Goal: Task Accomplishment & Management: Use online tool/utility

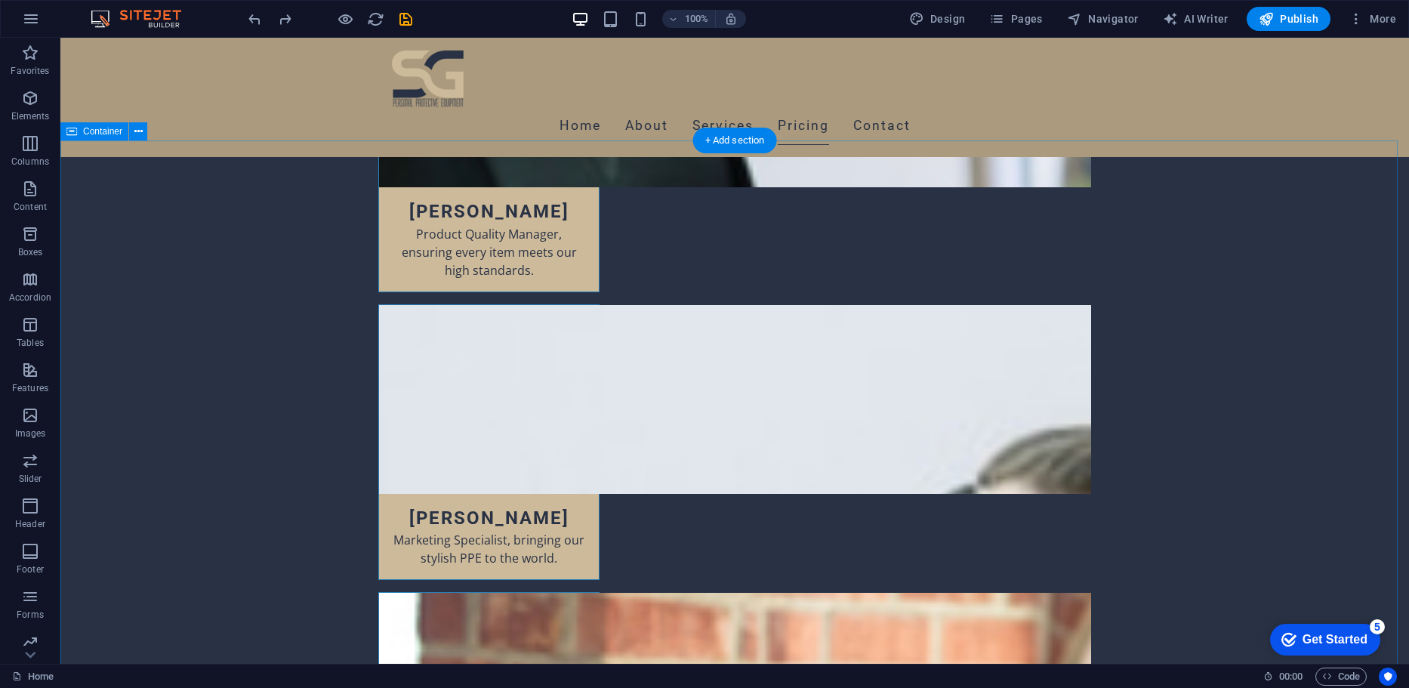
scroll to position [5827, 0]
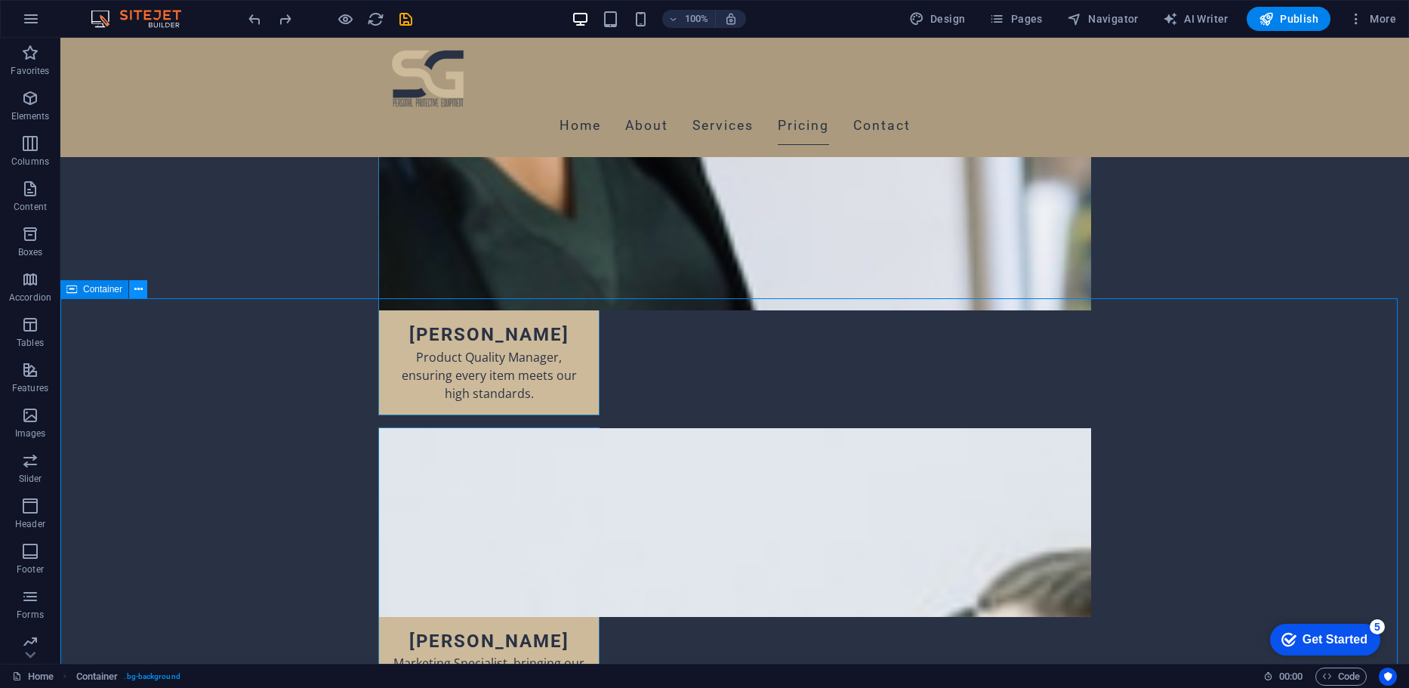
click at [134, 290] on icon at bounding box center [138, 290] width 8 height 16
click at [137, 287] on icon at bounding box center [138, 290] width 8 height 16
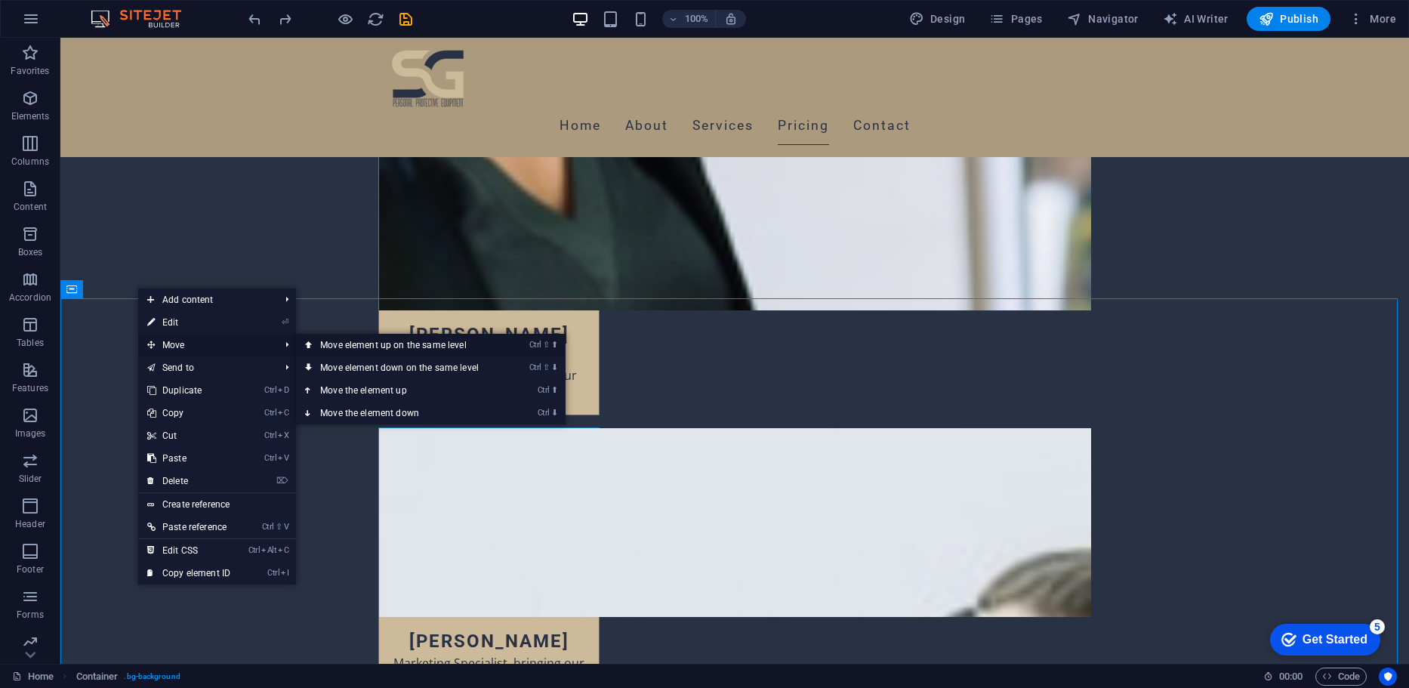
click at [348, 338] on link "Ctrl ⇧ ⬆ Move element up on the same level" at bounding box center [402, 345] width 213 height 23
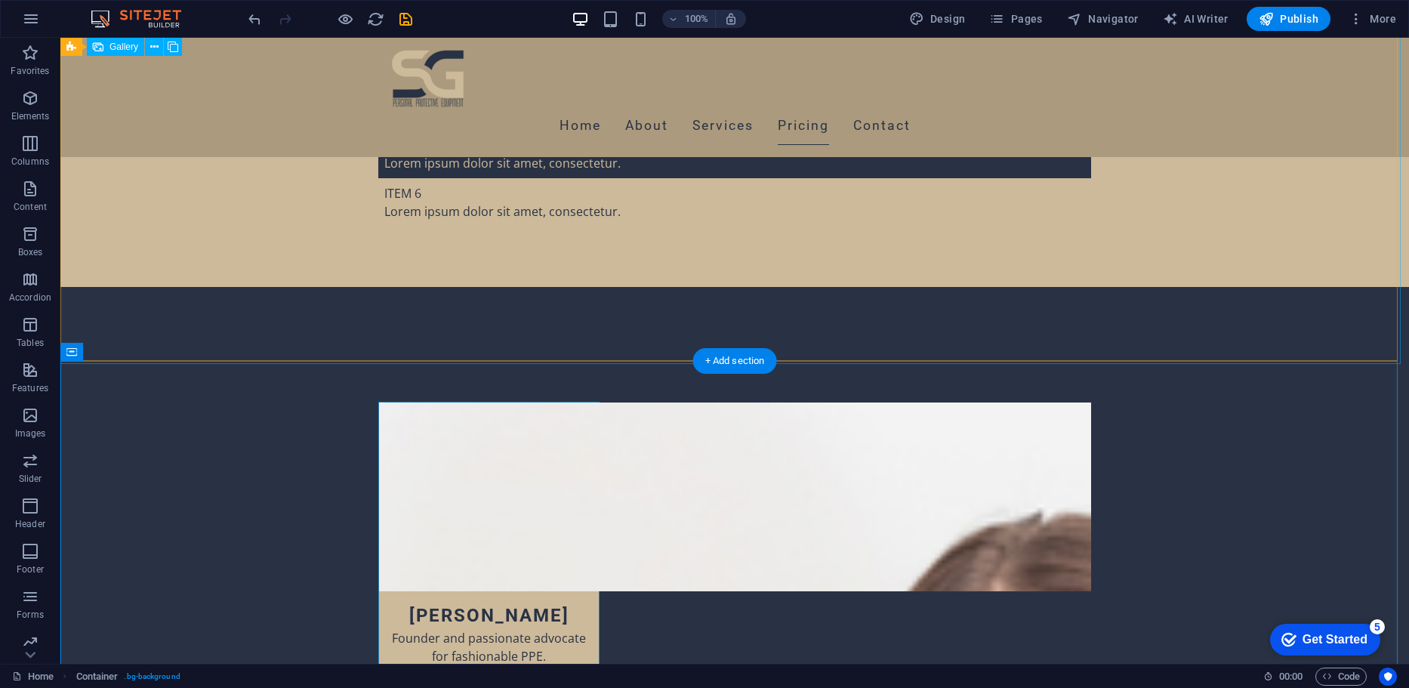
scroll to position [4883, 0]
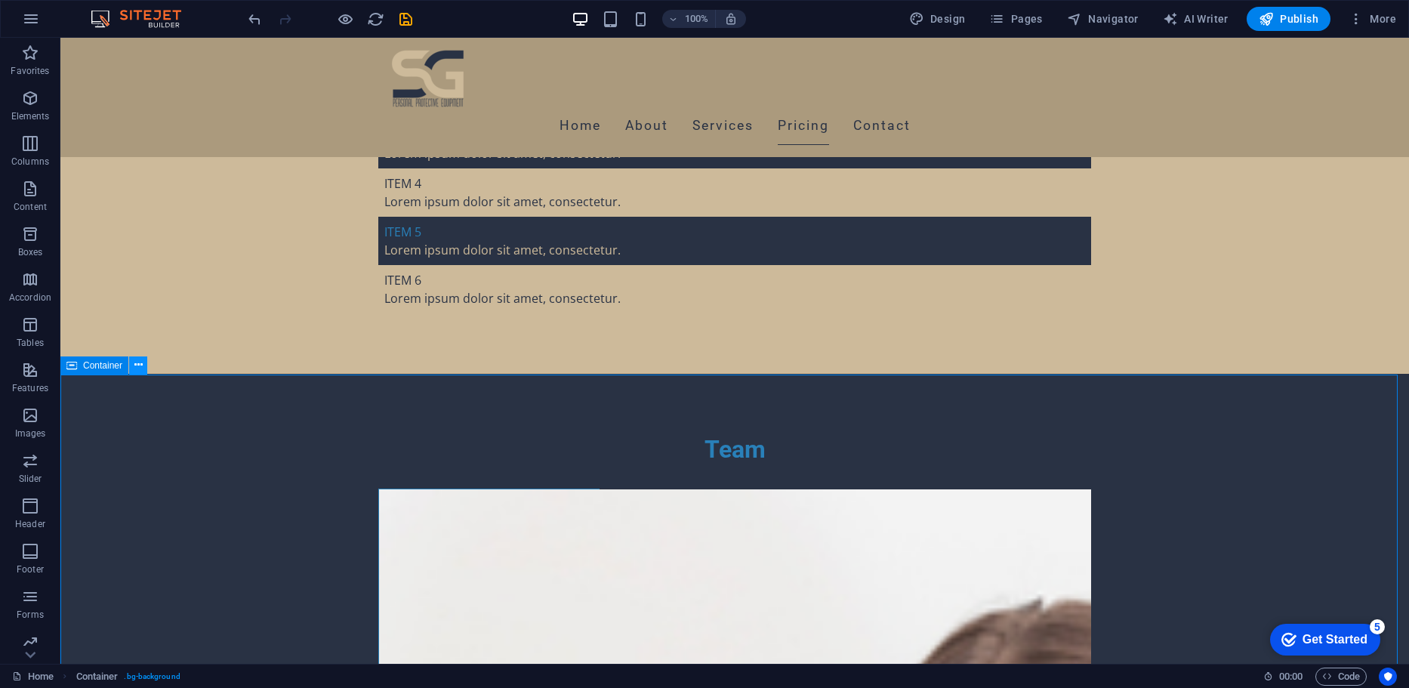
click at [134, 368] on icon at bounding box center [138, 365] width 8 height 16
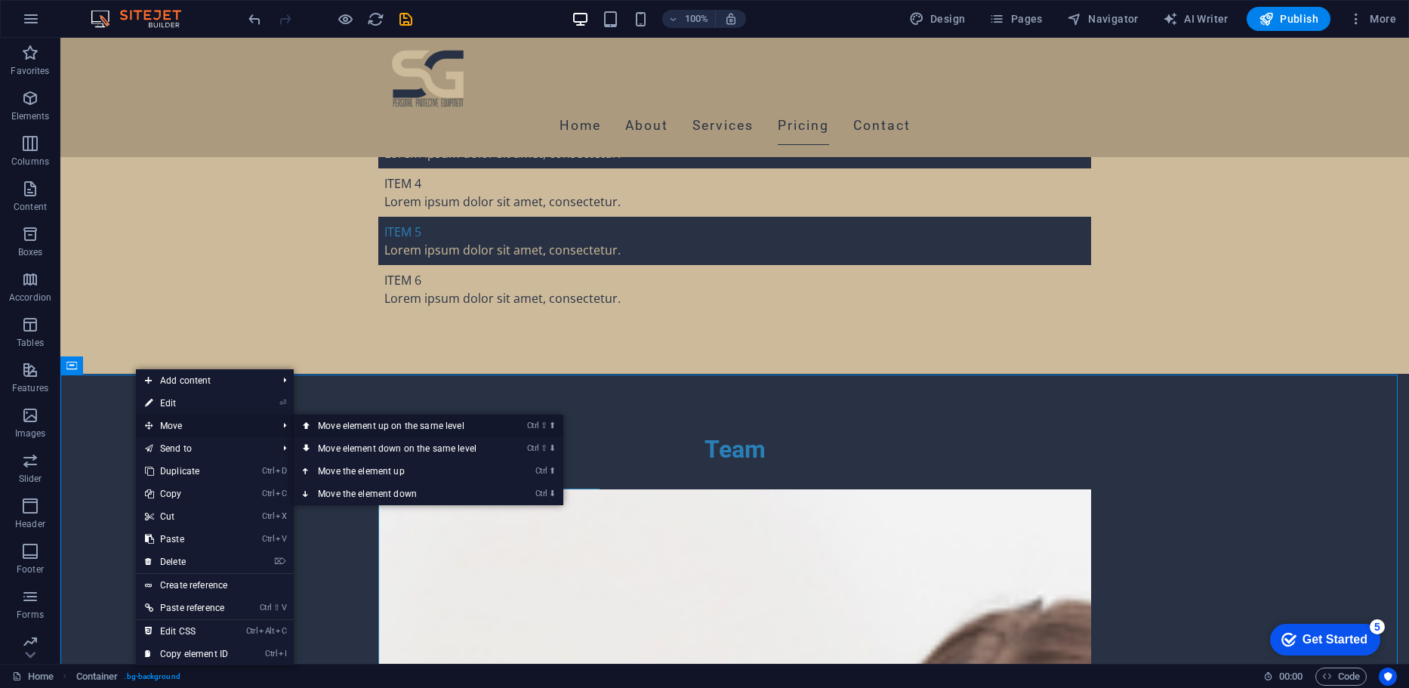
click at [332, 418] on link "Ctrl ⇧ ⬆ Move element up on the same level" at bounding box center [400, 426] width 213 height 23
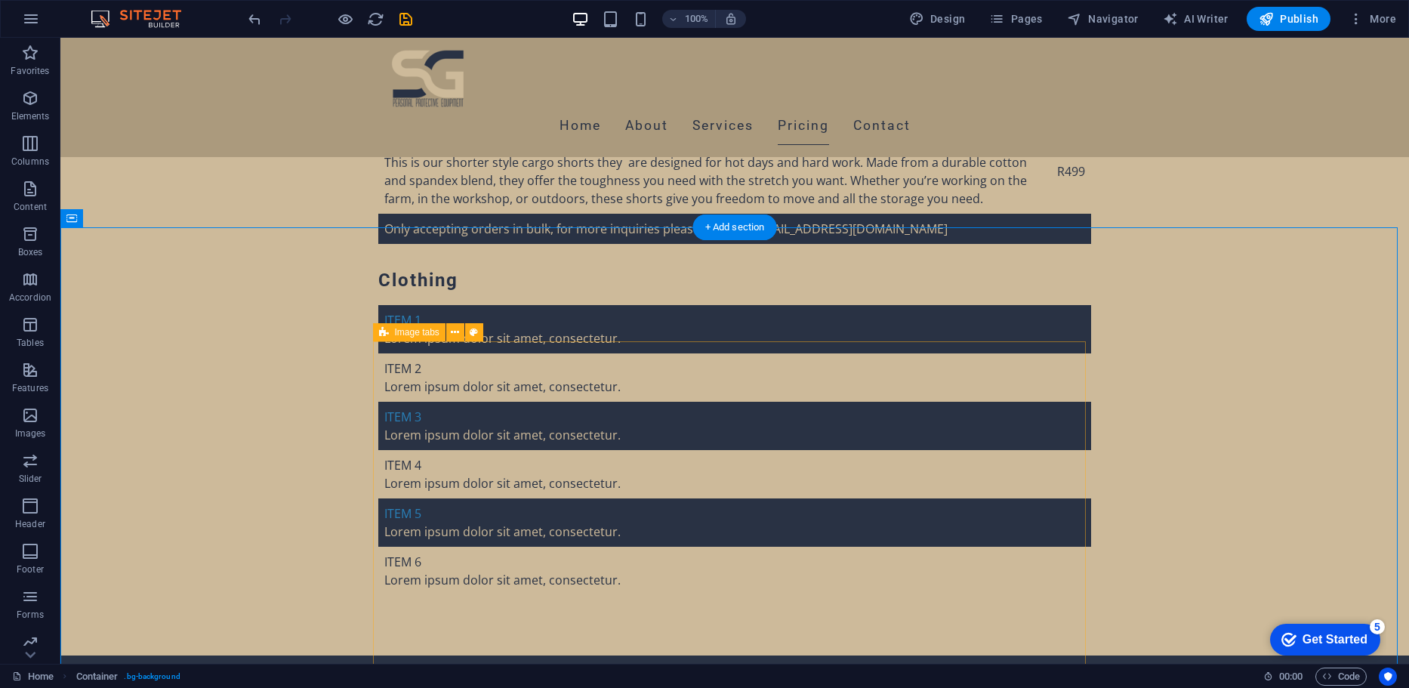
scroll to position [4327, 0]
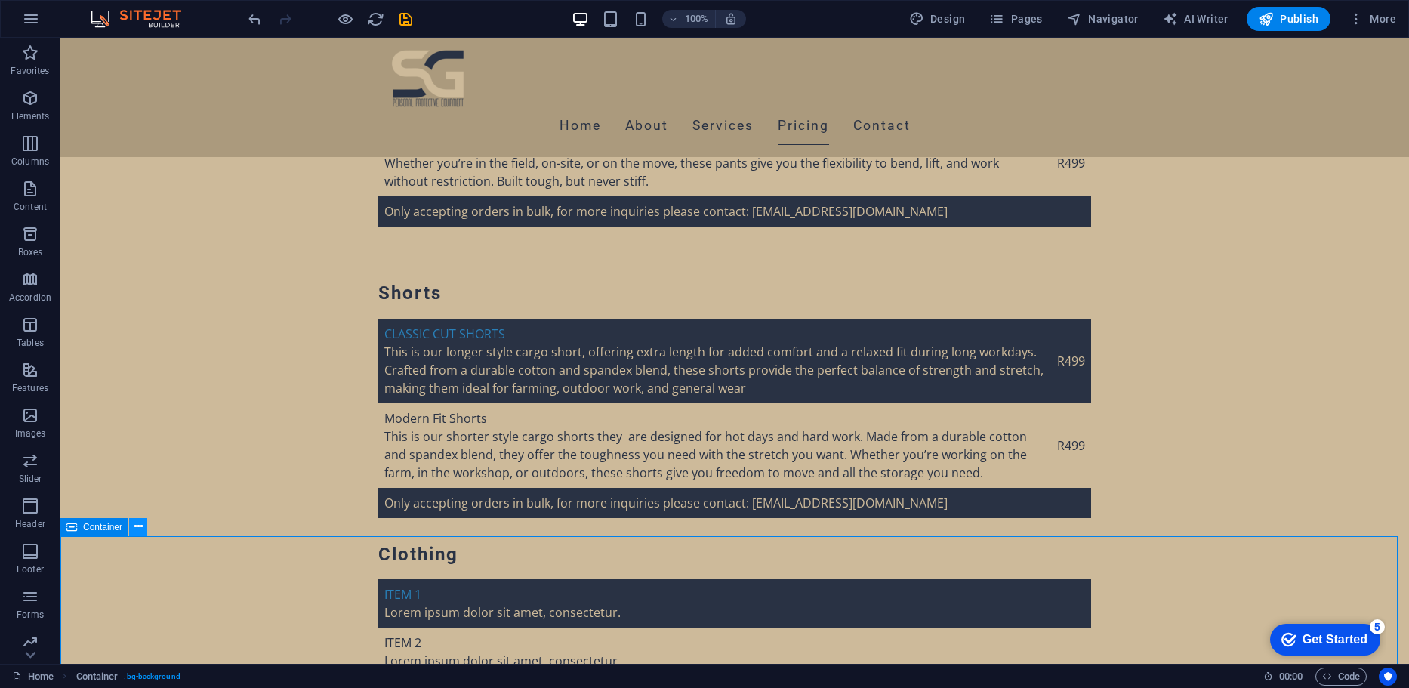
click at [137, 530] on icon at bounding box center [138, 527] width 8 height 16
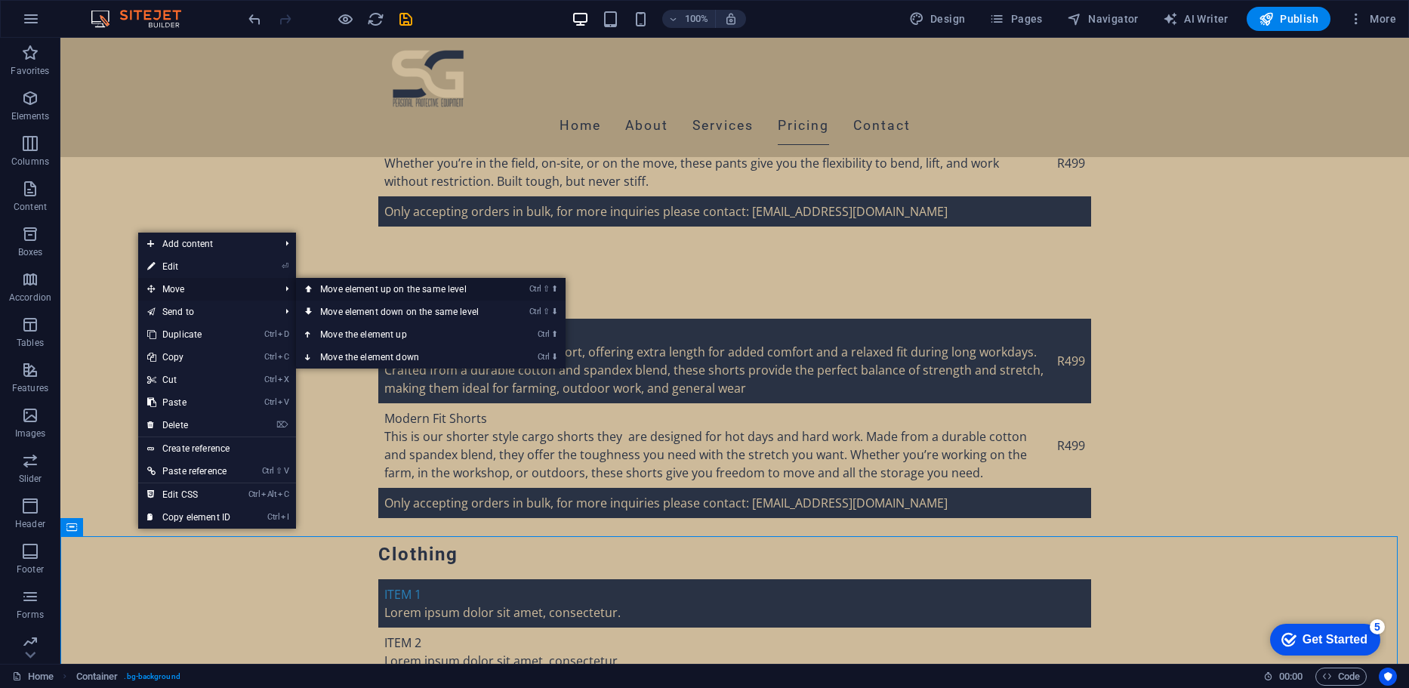
drag, startPoint x: 382, startPoint y: 285, endPoint x: 324, endPoint y: 247, distance: 69.3
click at [382, 285] on link "Ctrl ⇧ ⬆ Move element up on the same level" at bounding box center [402, 289] width 213 height 23
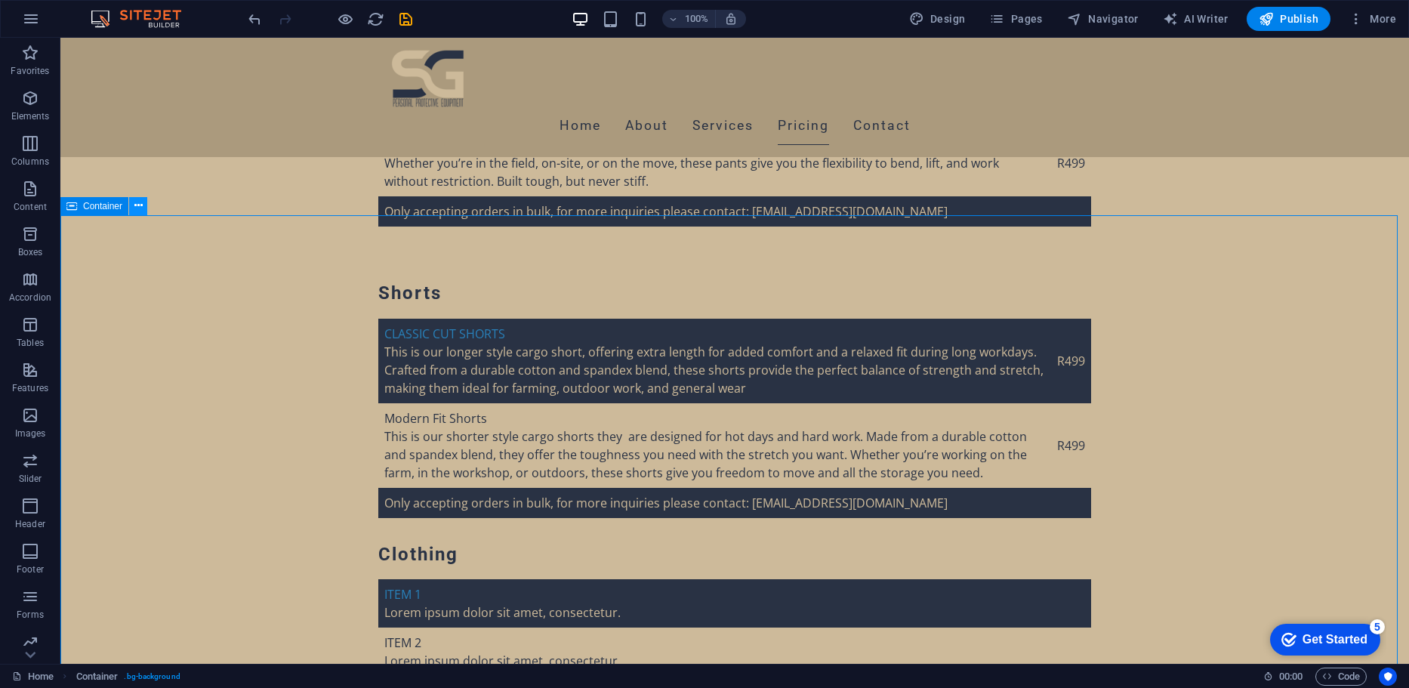
click at [142, 209] on icon at bounding box center [138, 206] width 8 height 16
drag, startPoint x: 139, startPoint y: 213, endPoint x: 82, endPoint y: 178, distance: 66.5
click at [139, 213] on icon at bounding box center [138, 206] width 8 height 16
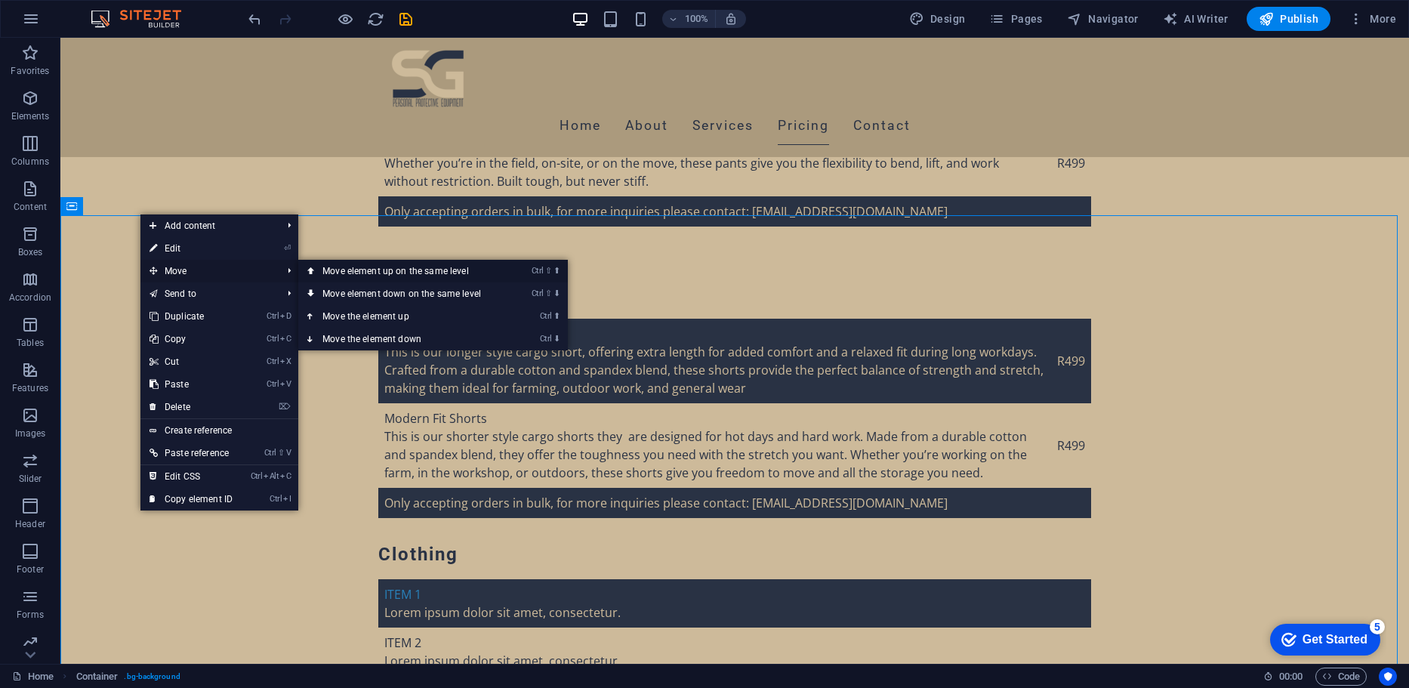
click at [332, 263] on link "Ctrl ⇧ ⬆ Move element up on the same level" at bounding box center [404, 271] width 213 height 23
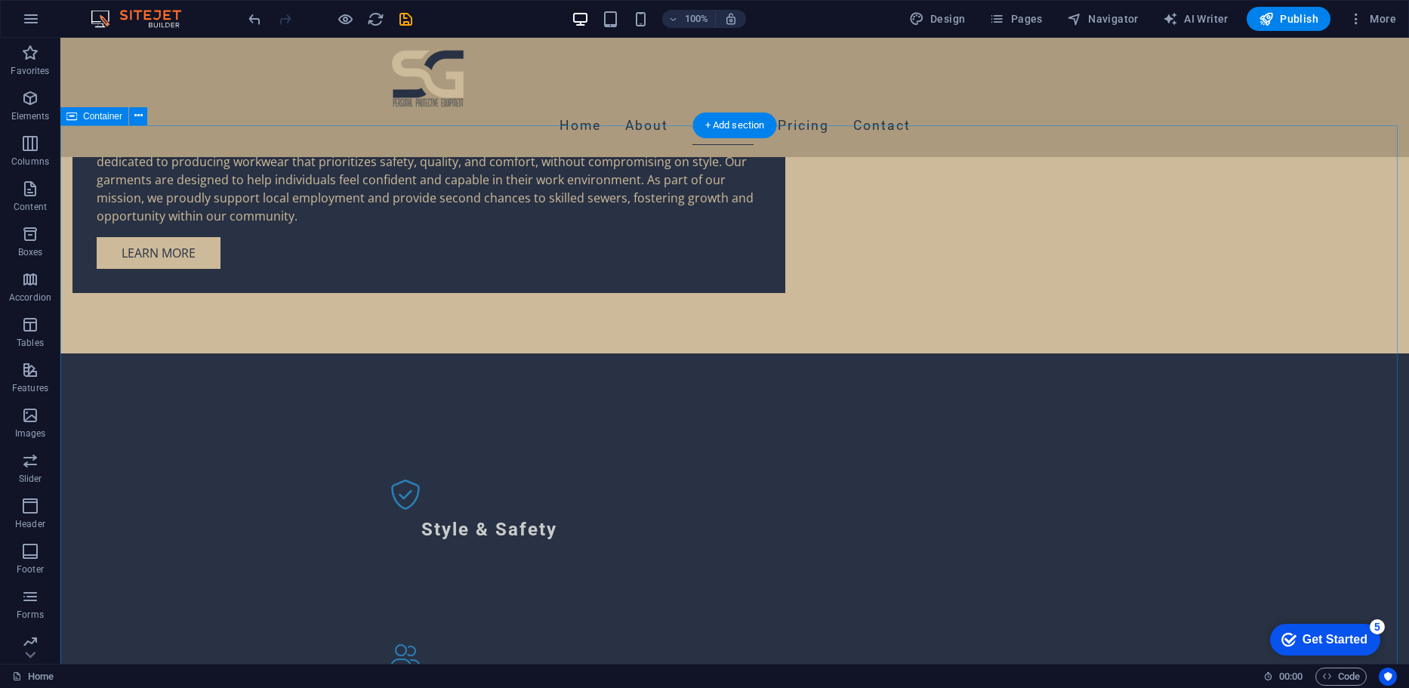
scroll to position [1431, 0]
